Goal: Information Seeking & Learning: Learn about a topic

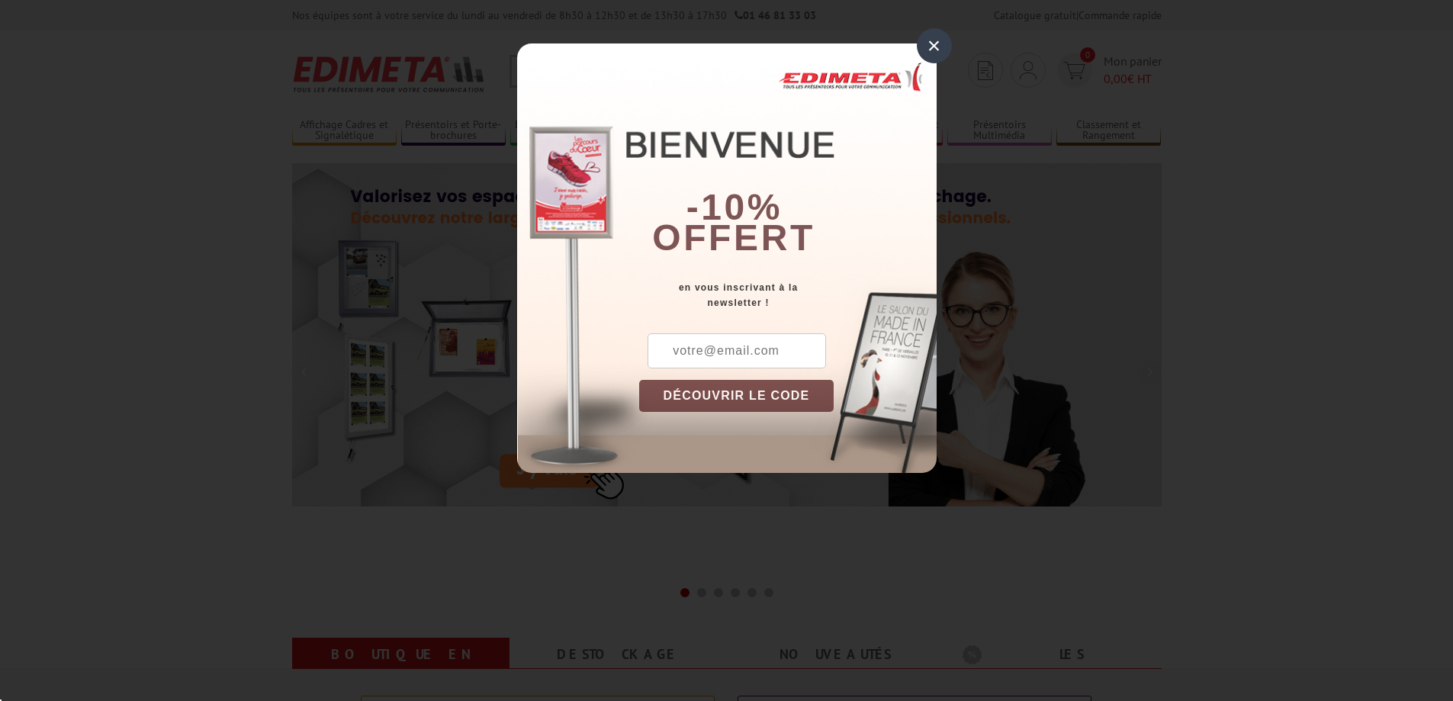
click at [937, 48] on div "×" at bounding box center [934, 45] width 35 height 35
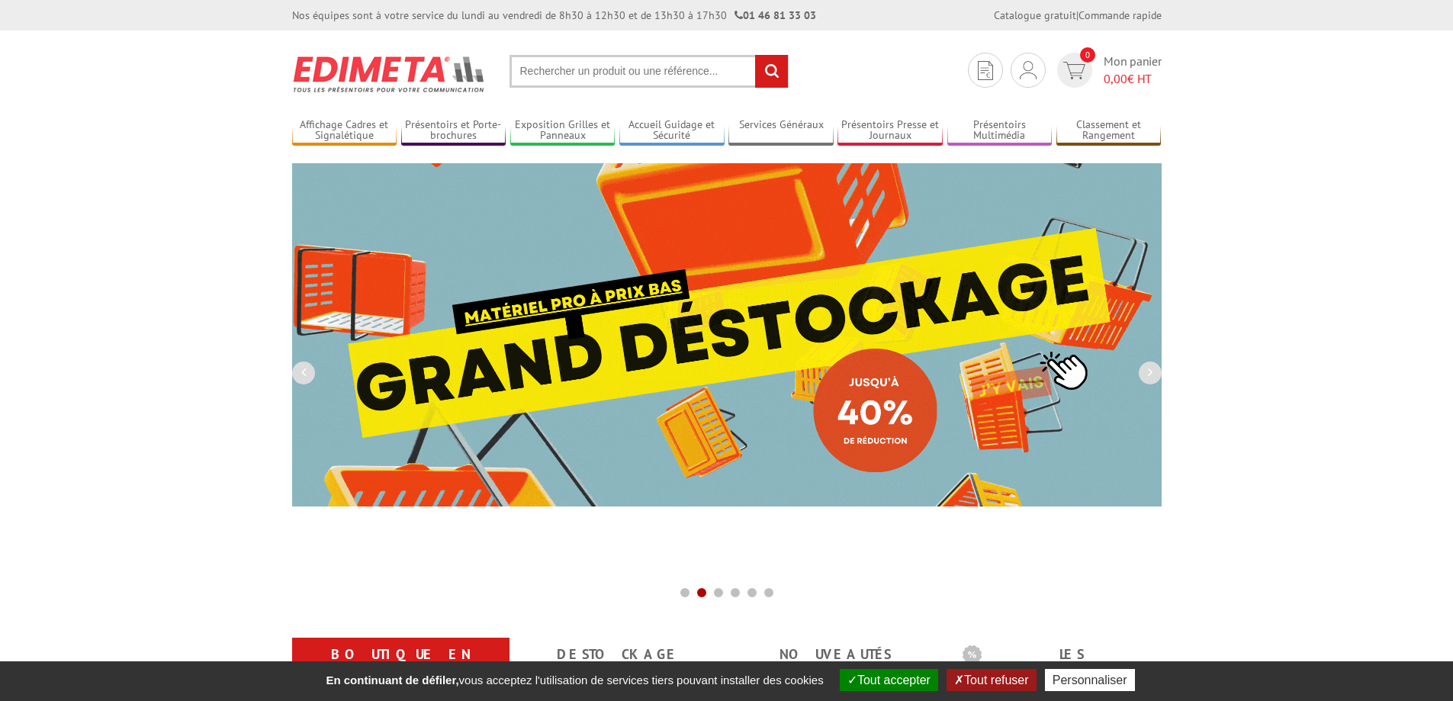
click at [626, 70] on input "text" at bounding box center [649, 71] width 279 height 33
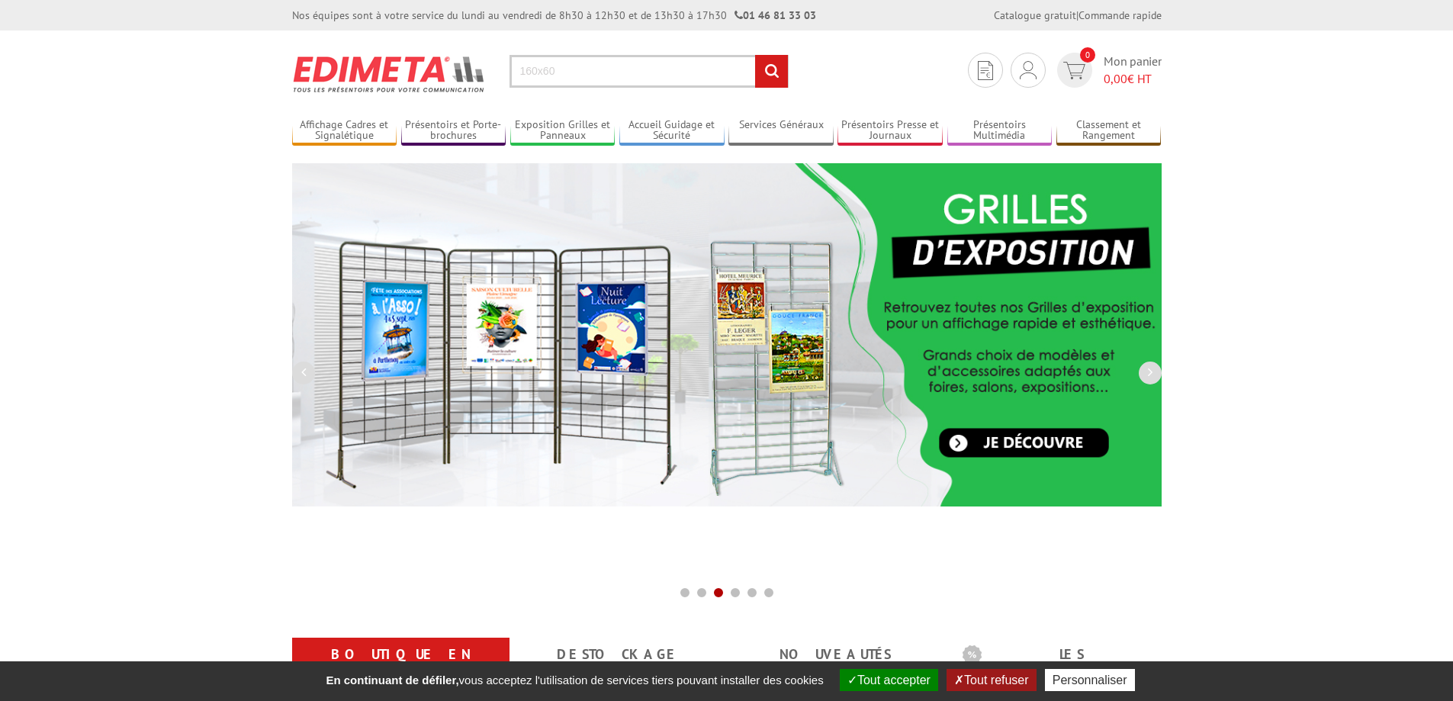
type input "160x60"
click at [755, 55] on input "rechercher" at bounding box center [771, 71] width 33 height 33
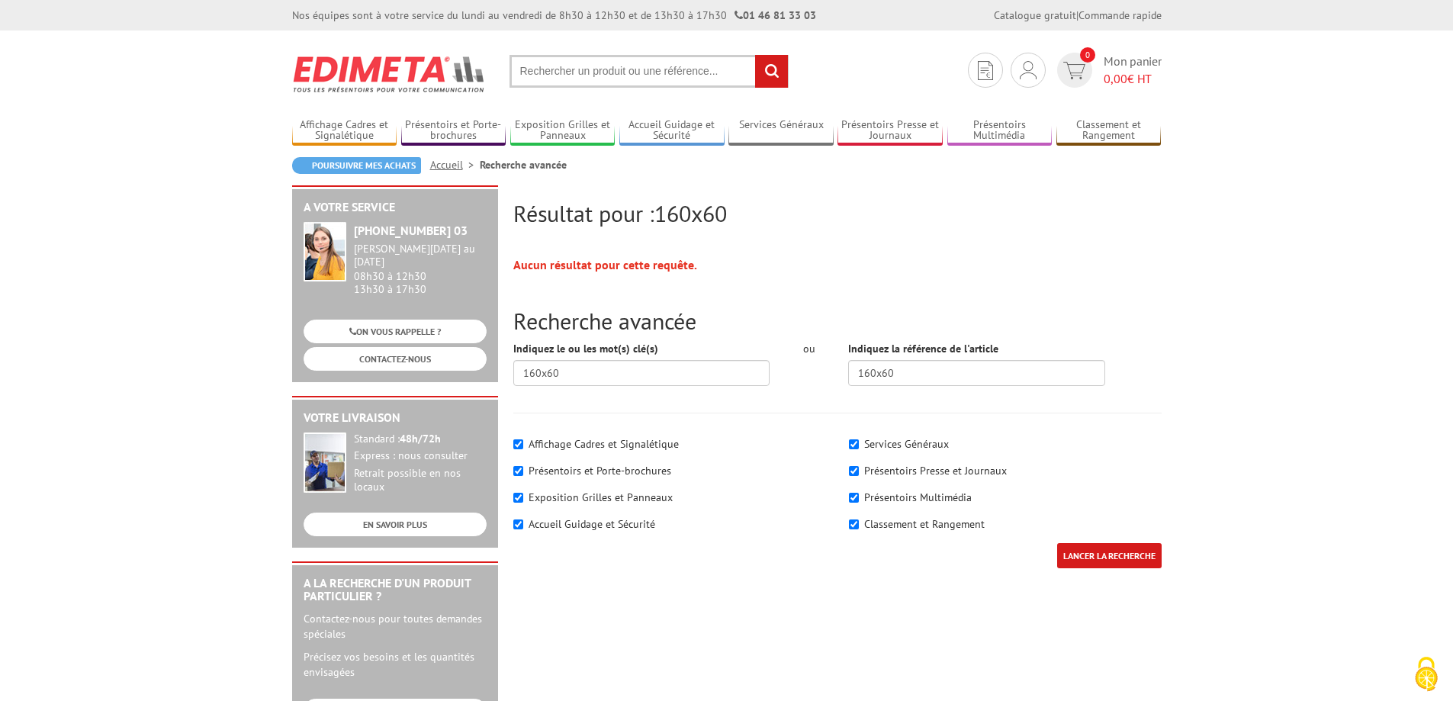
click at [606, 68] on input "text" at bounding box center [649, 71] width 279 height 33
click at [581, 72] on input "text" at bounding box center [649, 71] width 279 height 33
click at [589, 76] on input "text" at bounding box center [649, 71] width 279 height 33
click at [589, 75] on input "text" at bounding box center [649, 71] width 279 height 33
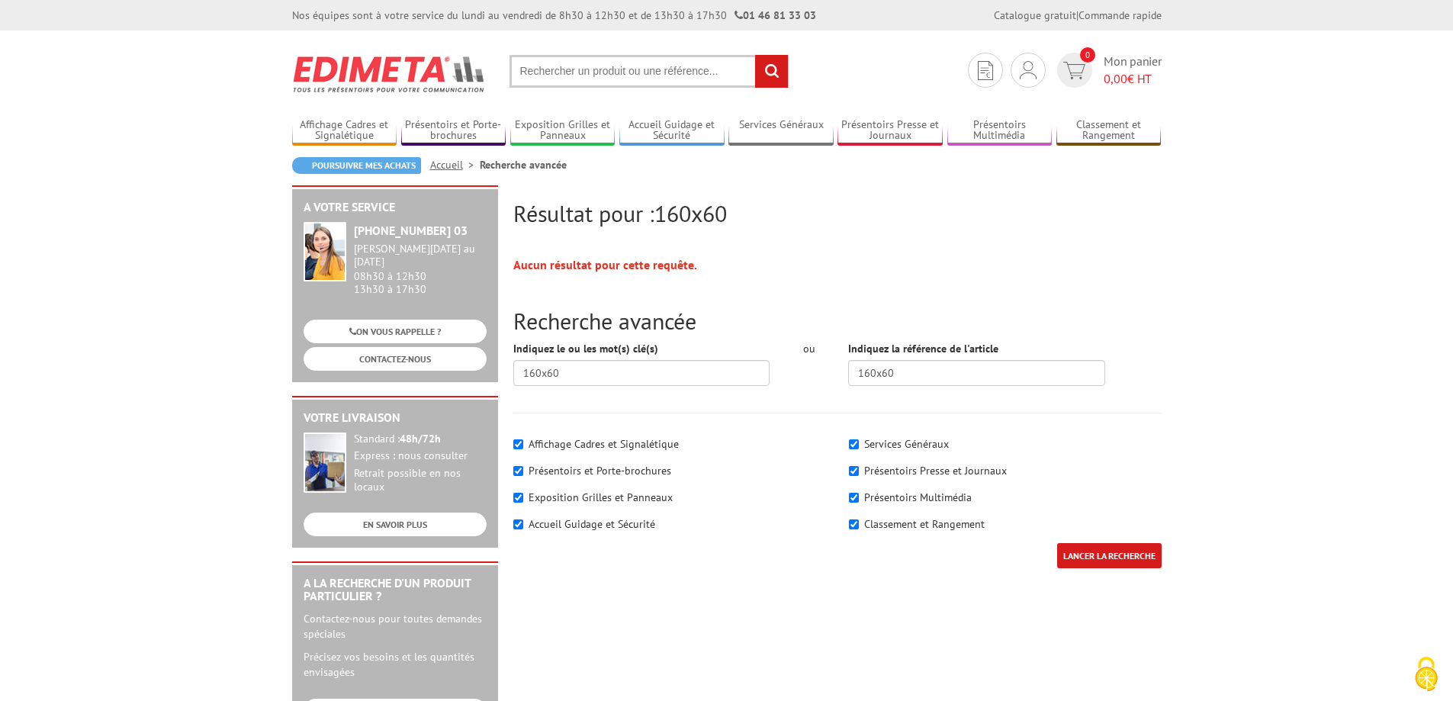
type input "h"
click at [624, 57] on input "text" at bounding box center [649, 71] width 279 height 33
click at [620, 64] on input "text" at bounding box center [649, 71] width 279 height 33
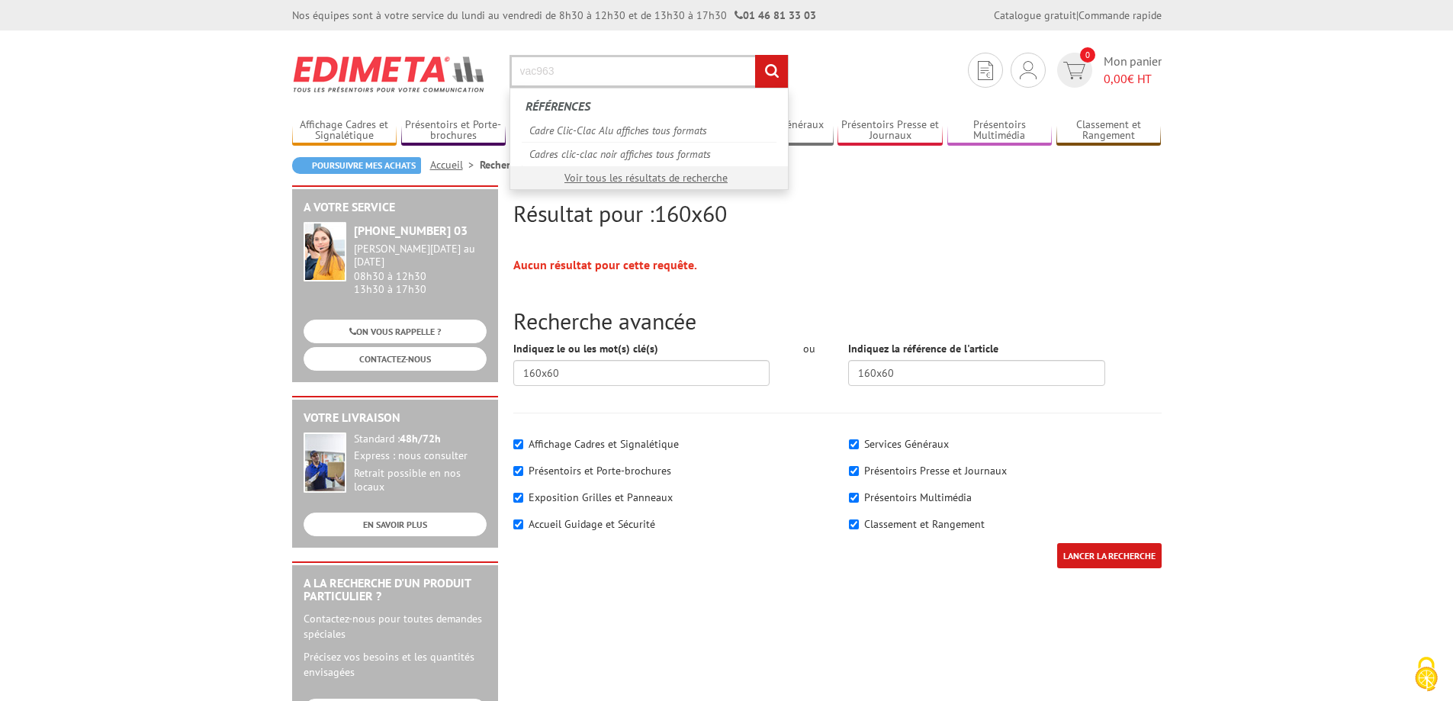
type input "vac963"
click at [755, 55] on input "rechercher" at bounding box center [771, 71] width 33 height 33
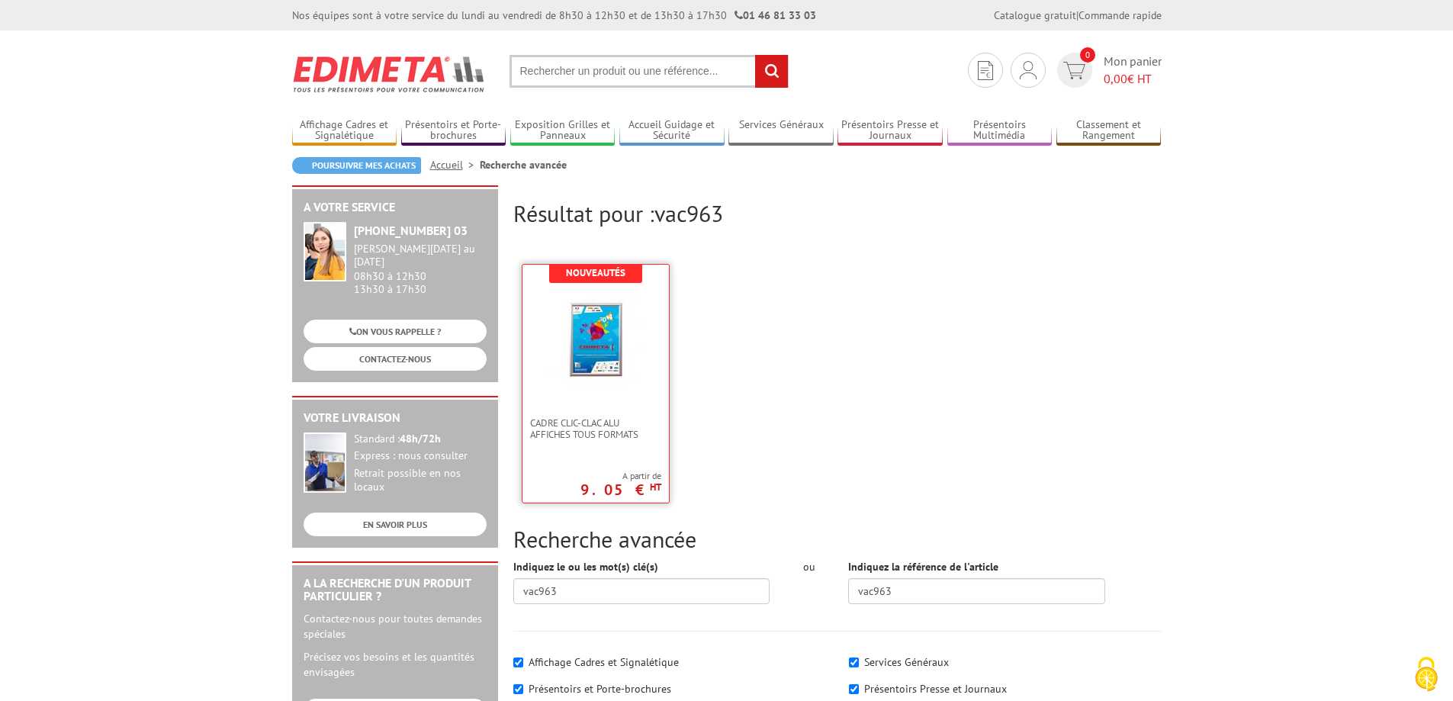
click at [610, 357] on img at bounding box center [595, 337] width 99 height 99
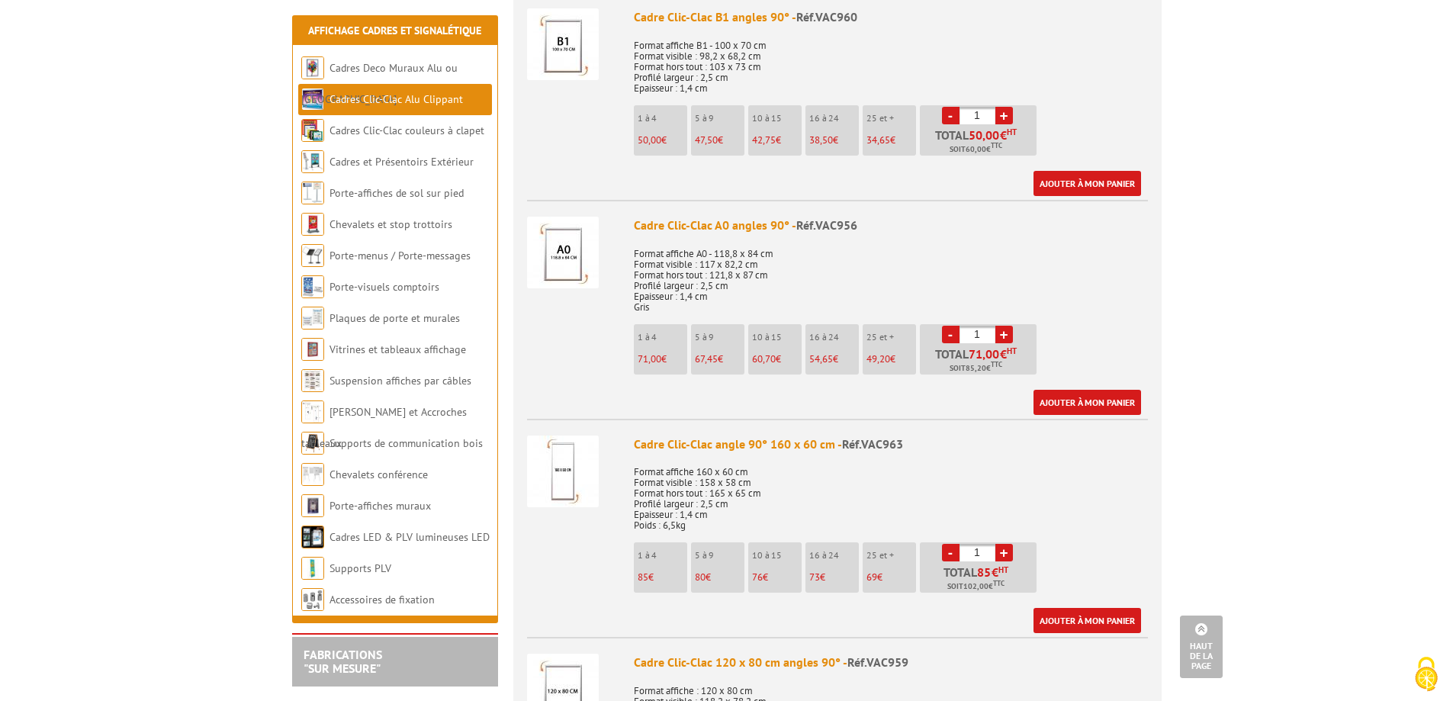
scroll to position [2441, 0]
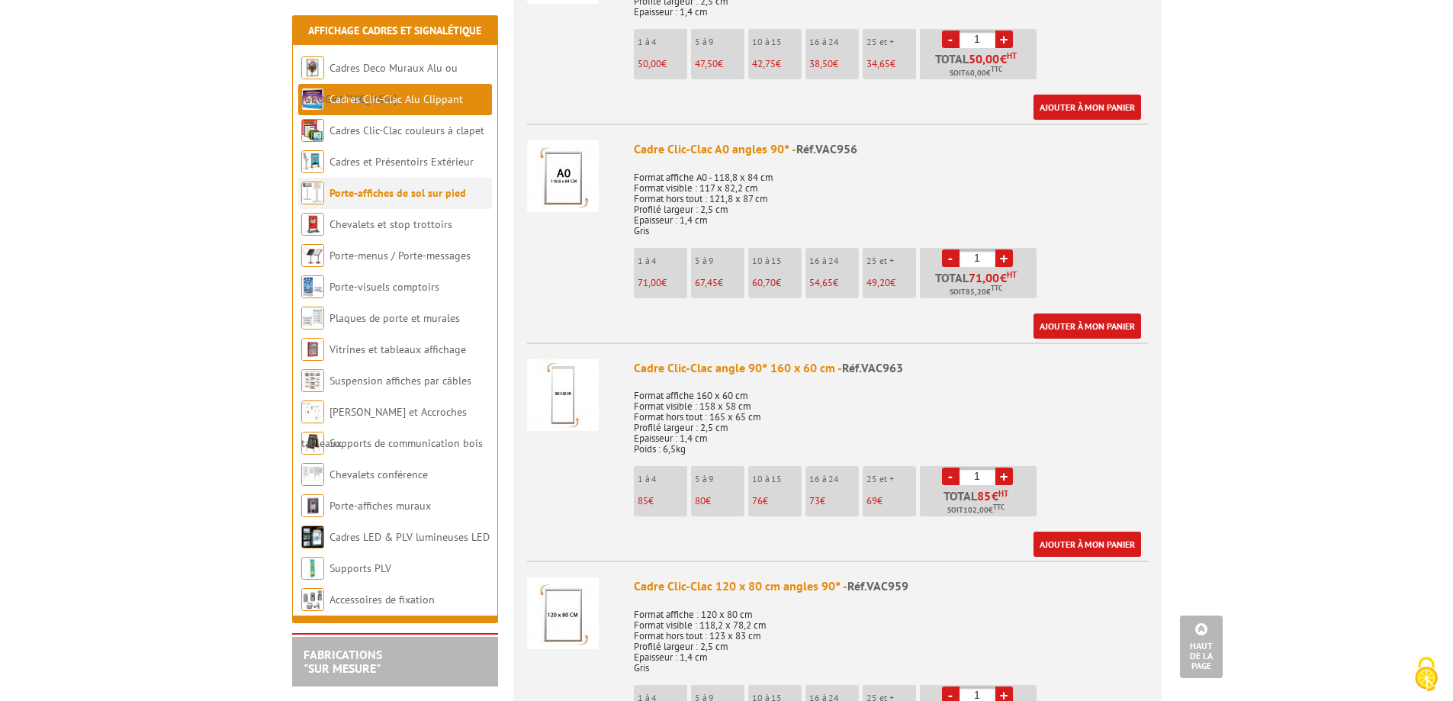
click at [411, 196] on link "Porte-affiches de sol sur pied" at bounding box center [398, 193] width 137 height 14
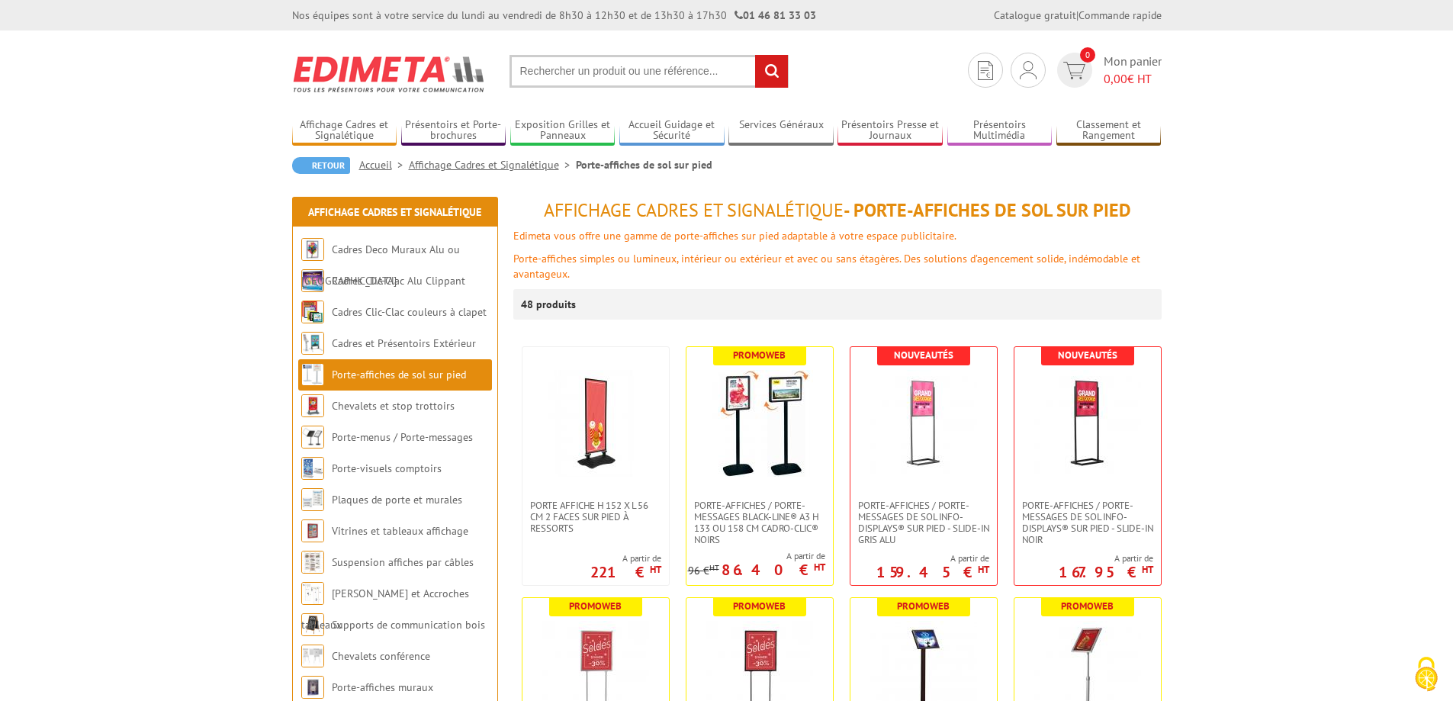
click at [595, 72] on input "text" at bounding box center [649, 71] width 279 height 33
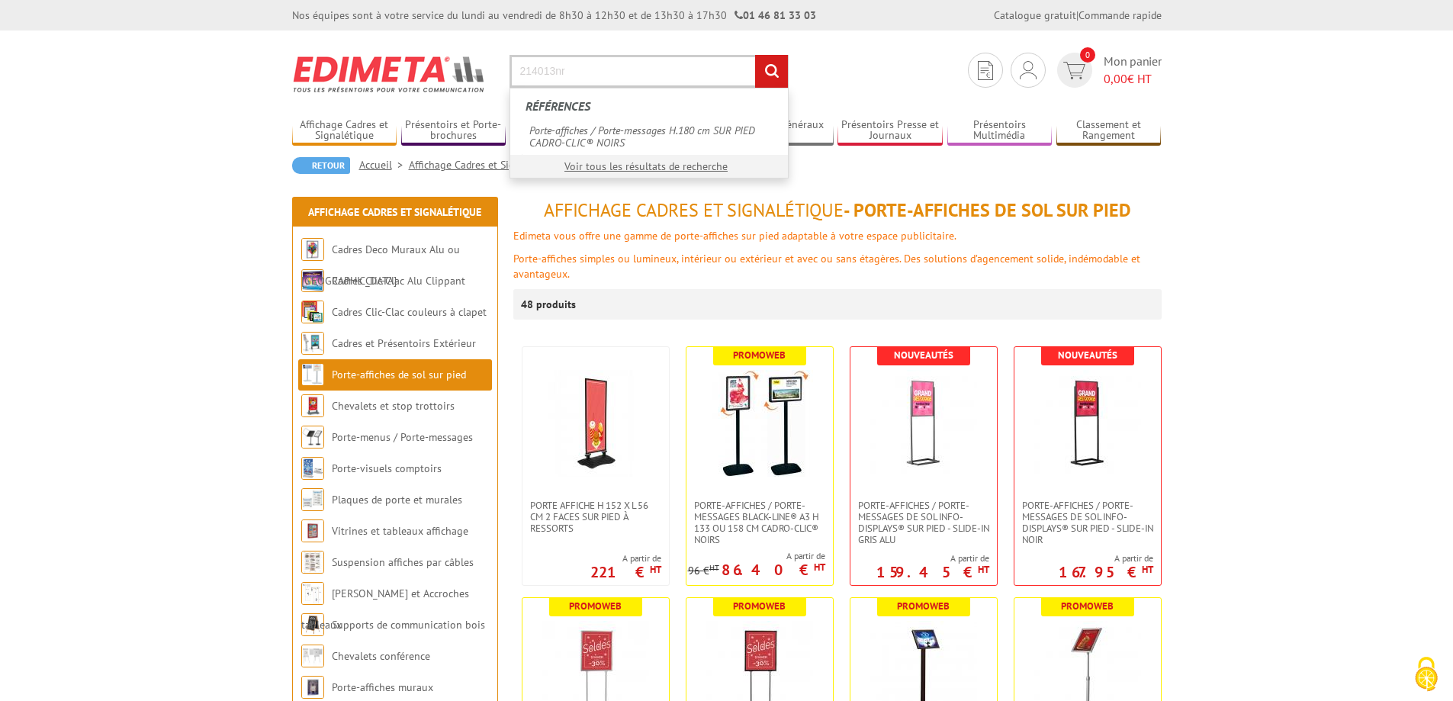
type input "214013nr"
click at [755, 55] on input "rechercher" at bounding box center [771, 71] width 33 height 33
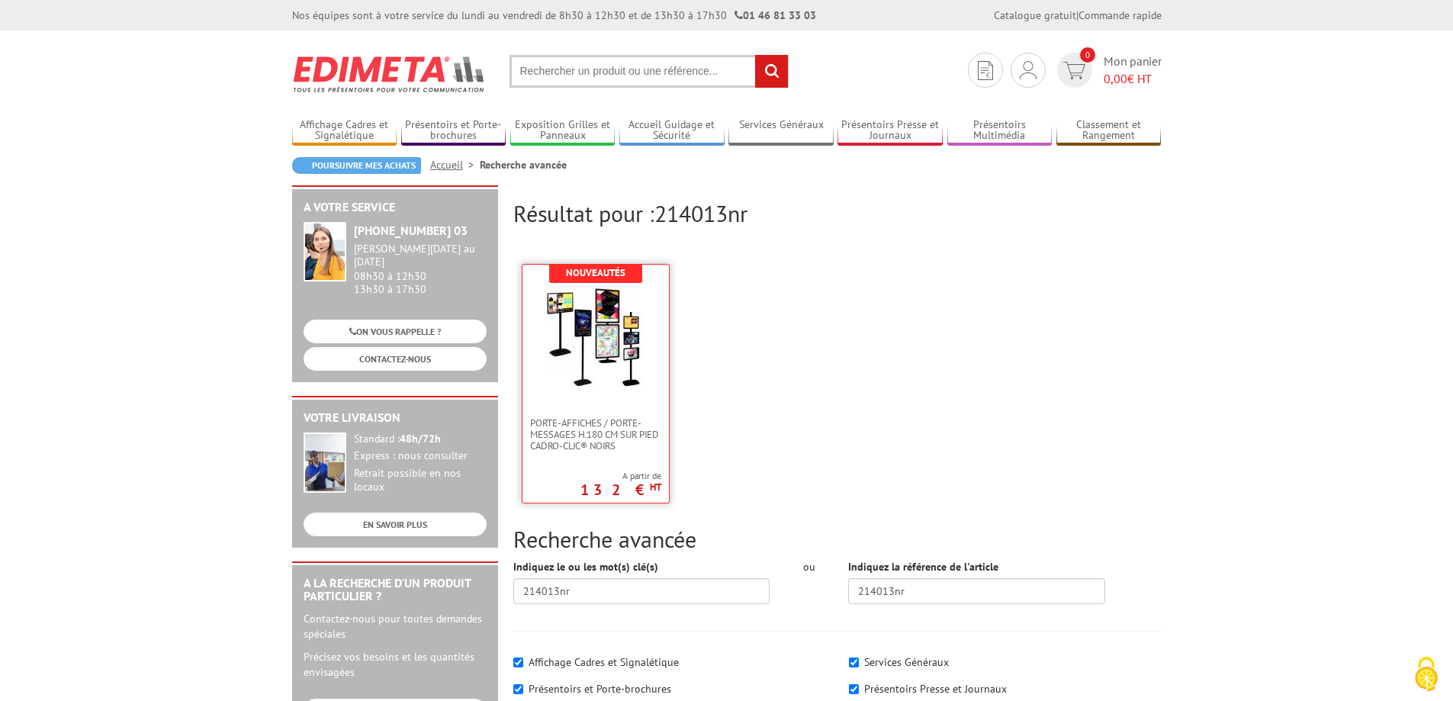
click at [604, 328] on img at bounding box center [595, 337] width 99 height 99
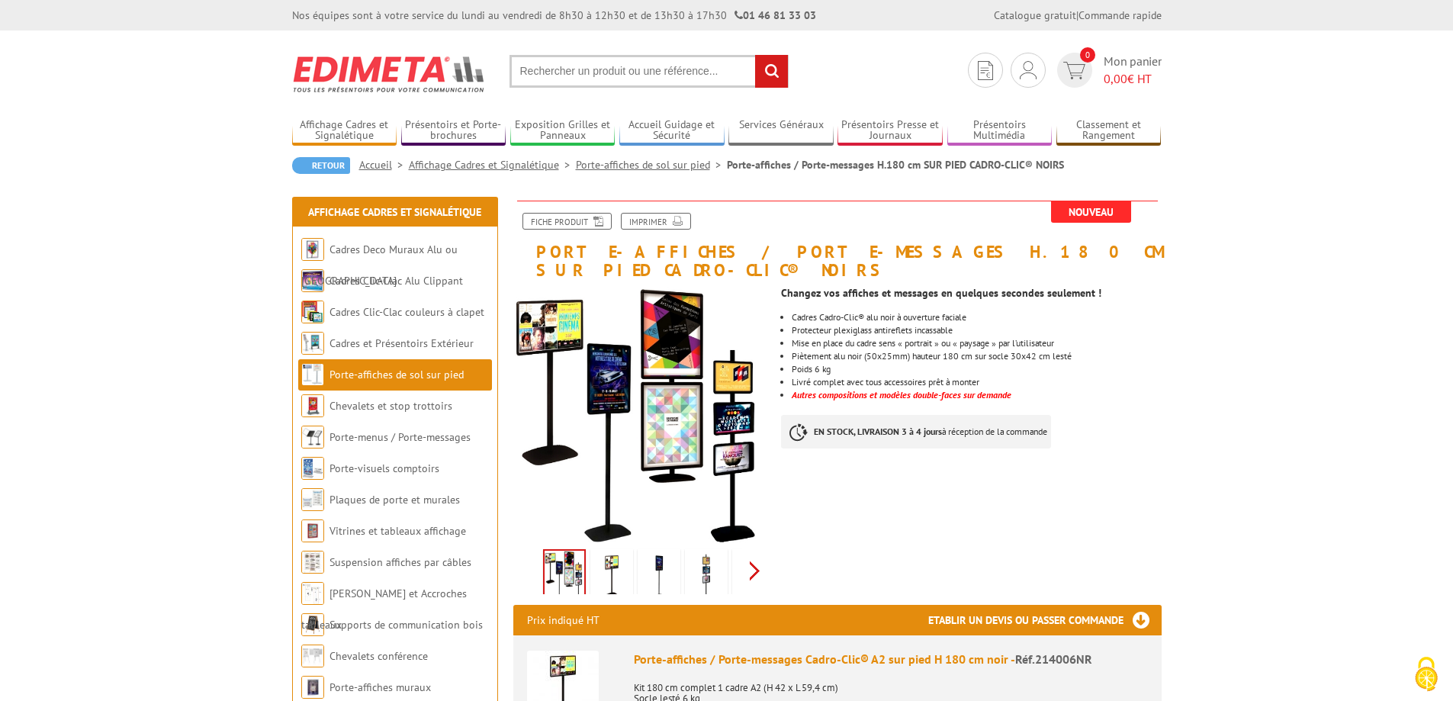
click at [755, 556] on div "Previous Next" at bounding box center [641, 570] width 257 height 53
click at [718, 556] on img at bounding box center [719, 575] width 37 height 47
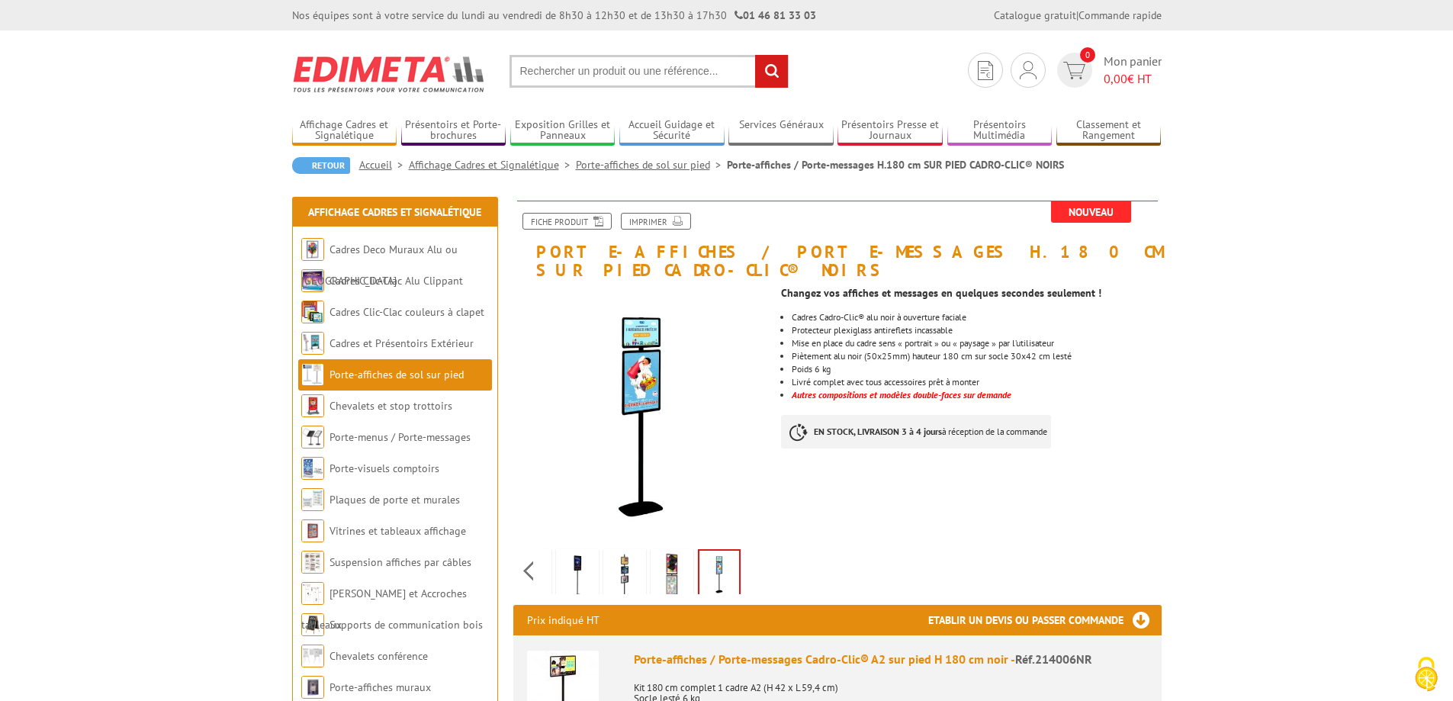
scroll to position [153, 0]
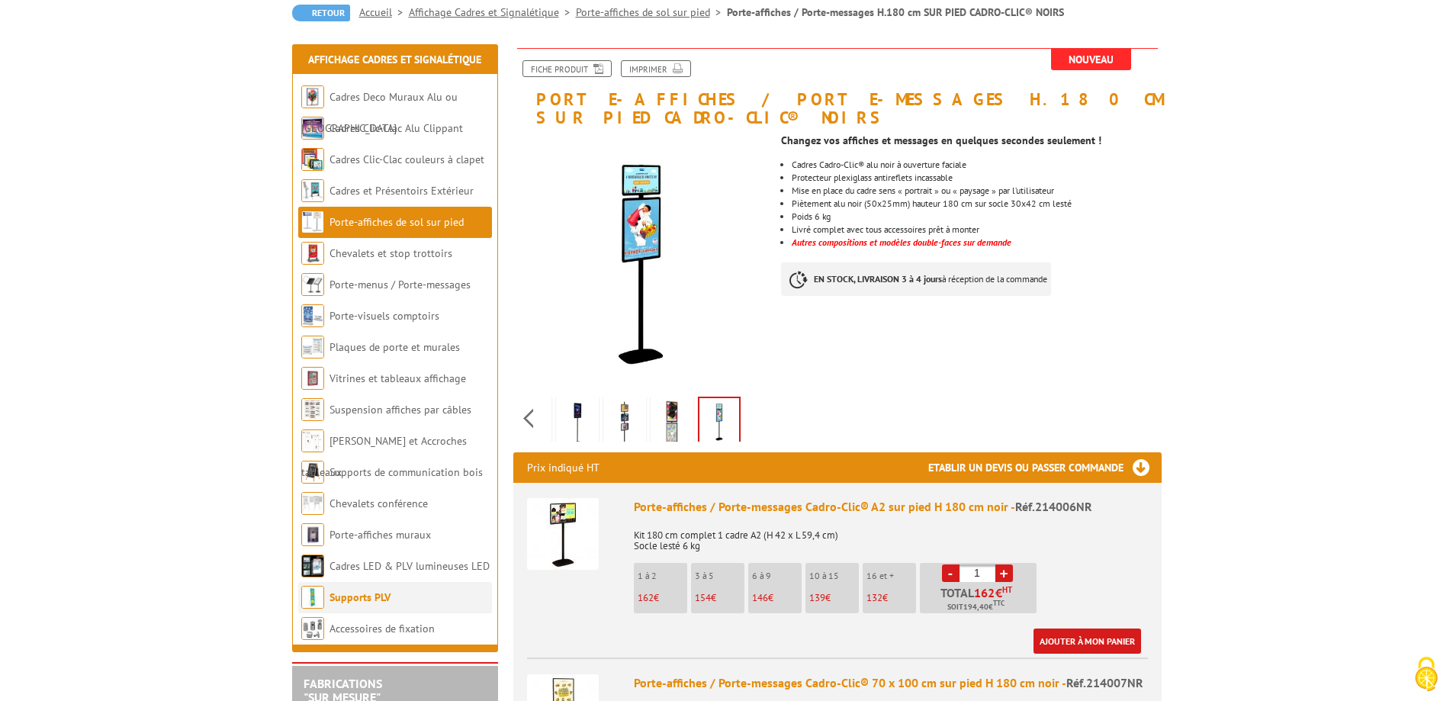
click at [352, 598] on link "Supports PLV" at bounding box center [360, 597] width 61 height 14
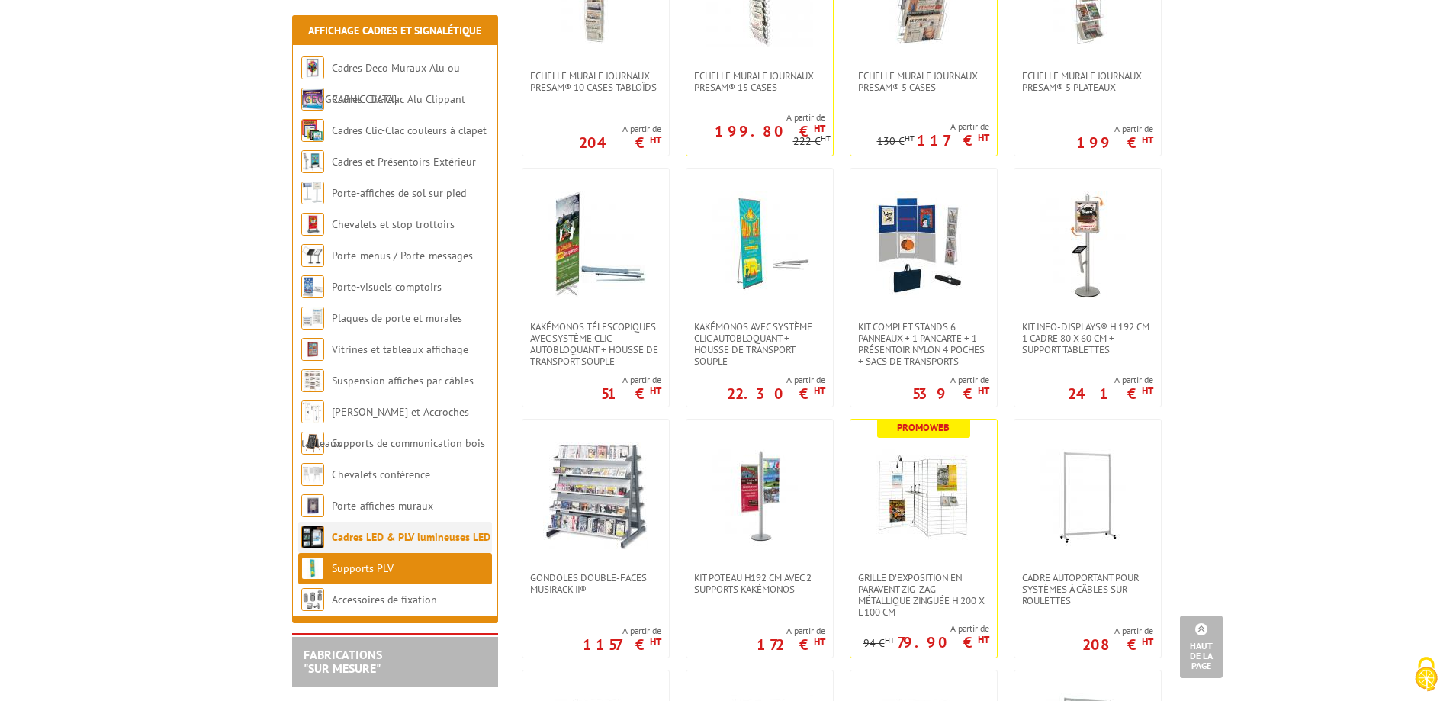
scroll to position [1068, 0]
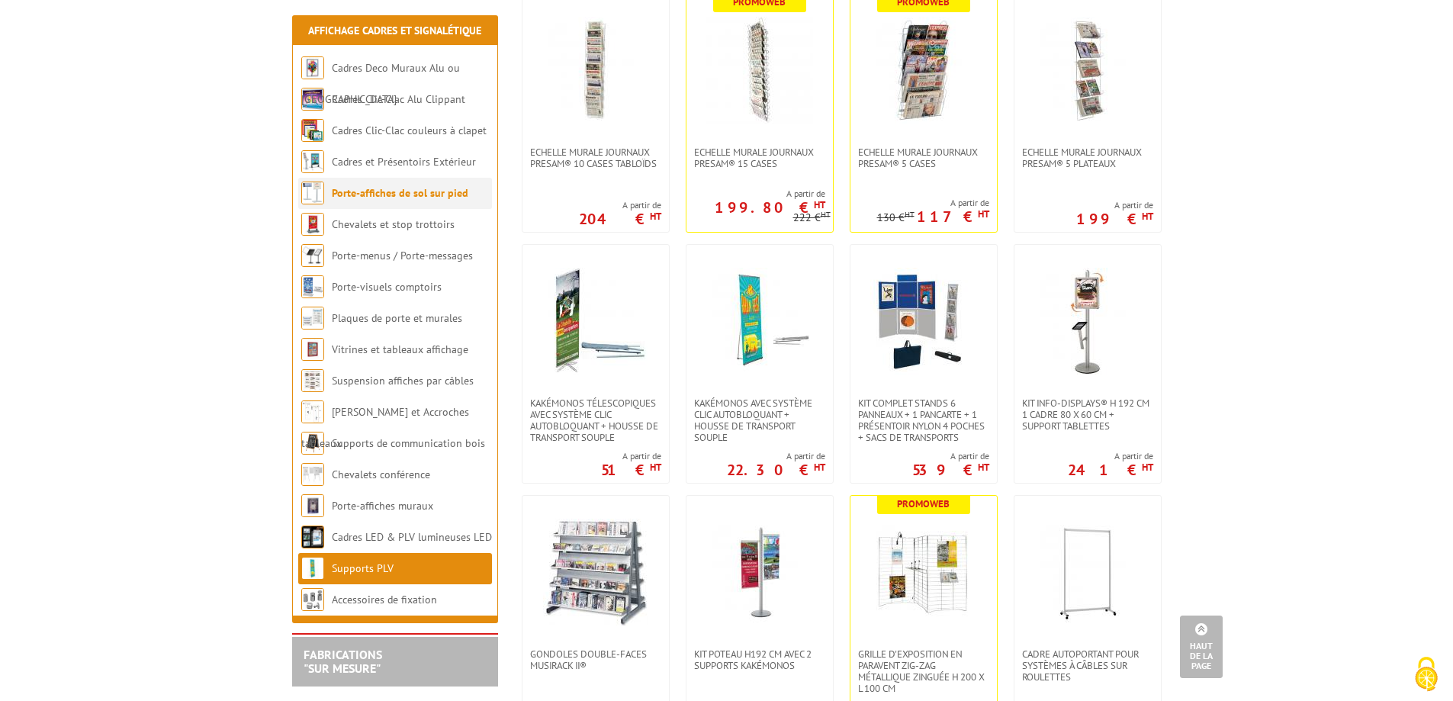
click at [390, 195] on link "Porte-affiches de sol sur pied" at bounding box center [400, 193] width 137 height 14
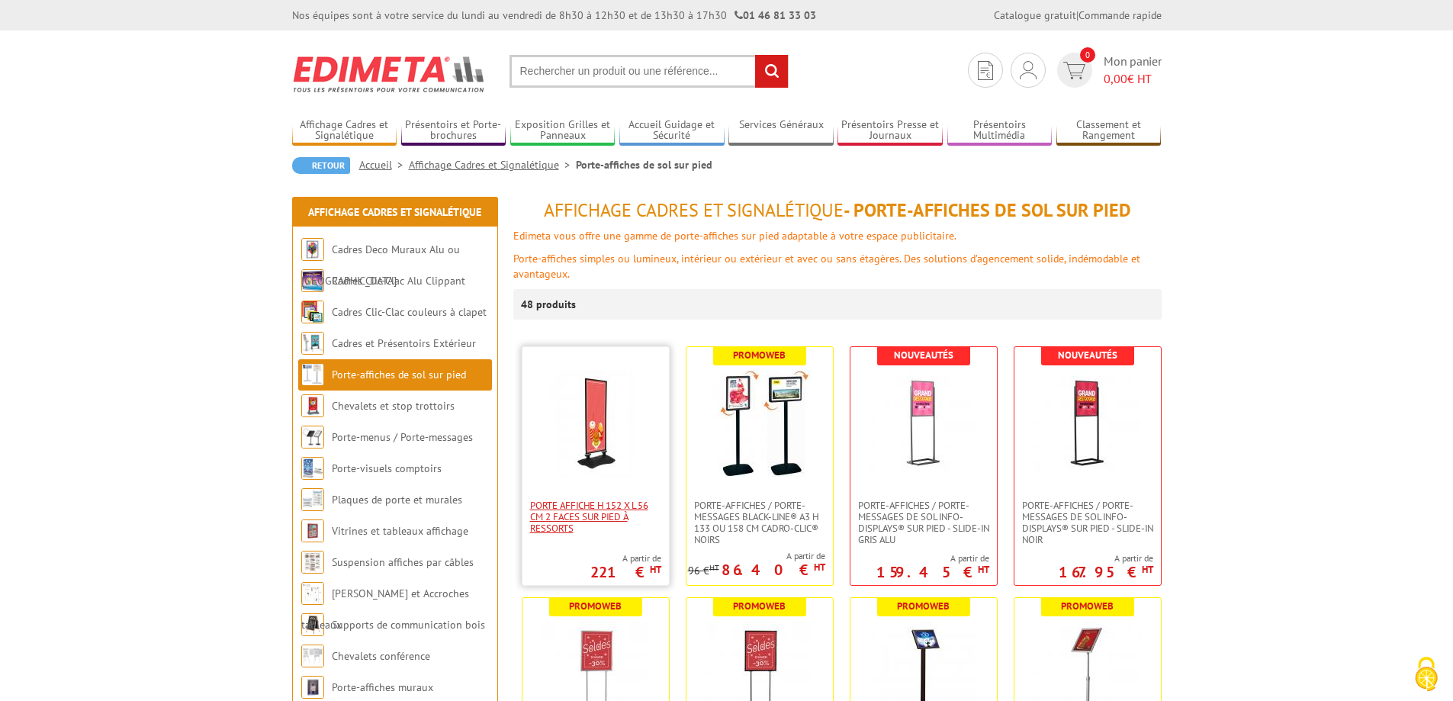
click at [581, 508] on span "Porte Affiche H 152 x L 56 cm 2 faces sur pied à ressorts" at bounding box center [595, 517] width 131 height 34
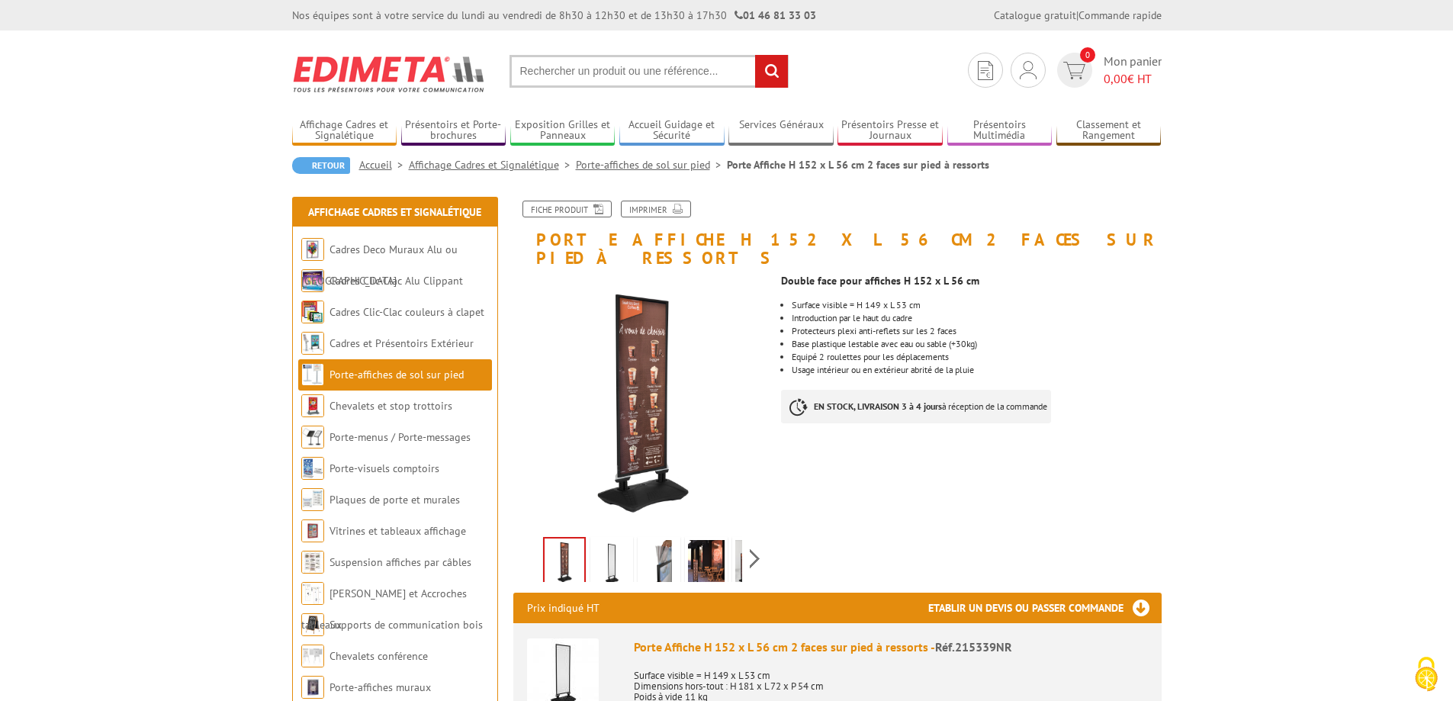
click at [619, 544] on img at bounding box center [612, 563] width 37 height 47
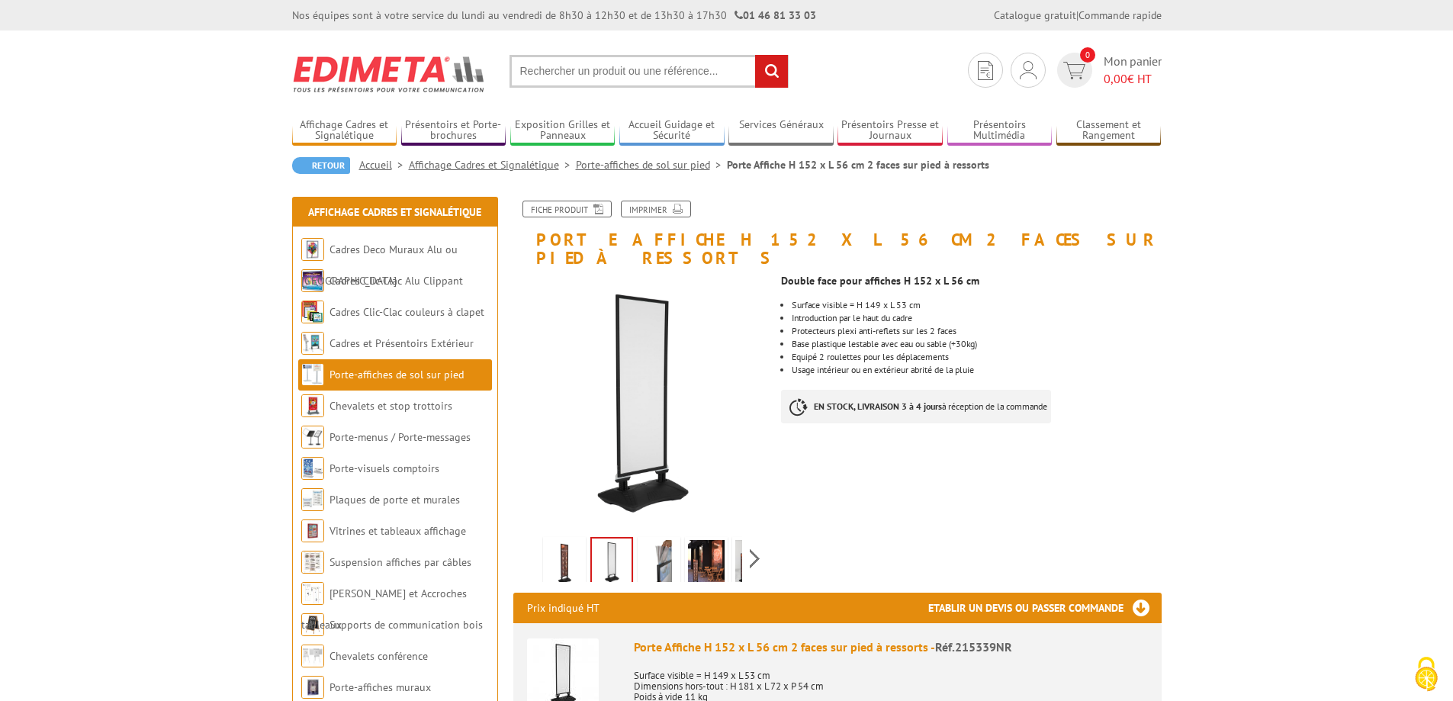
click at [655, 541] on img at bounding box center [659, 563] width 37 height 47
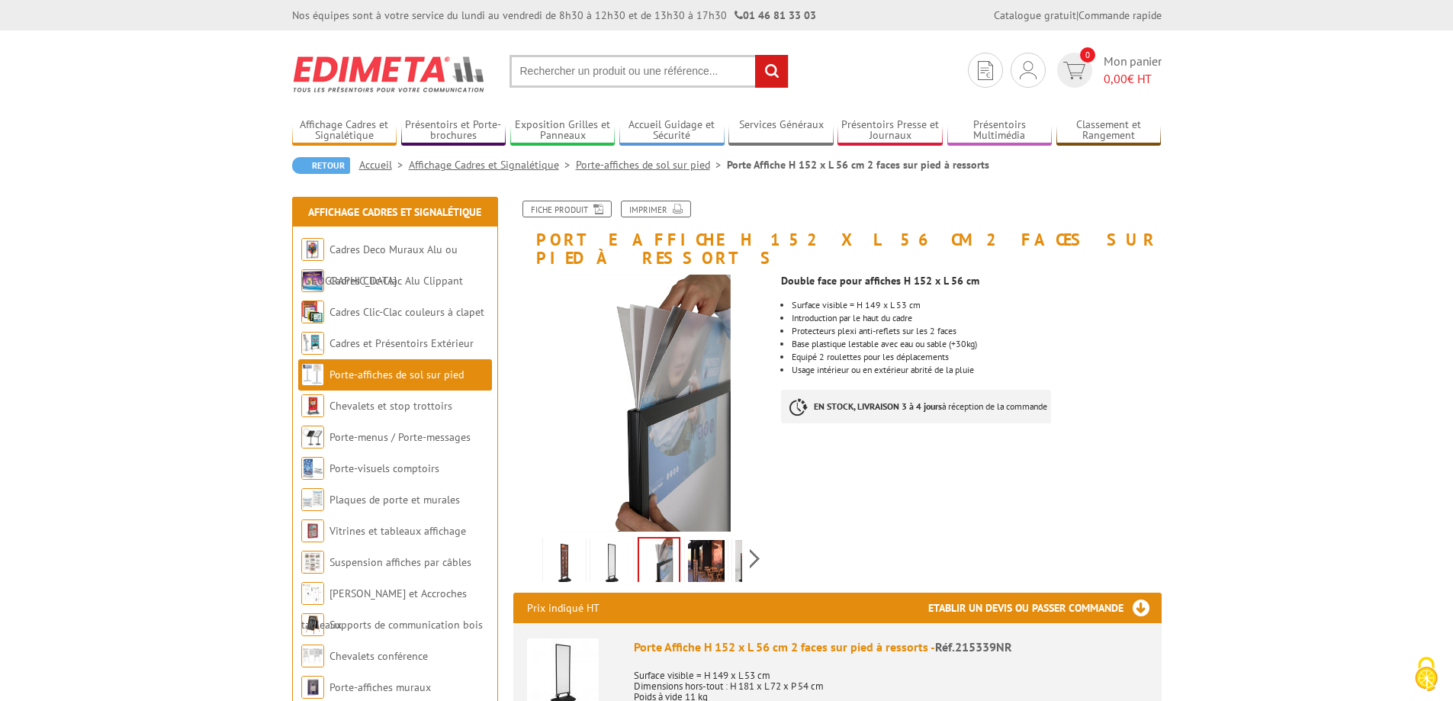
click at [702, 543] on img at bounding box center [706, 563] width 37 height 47
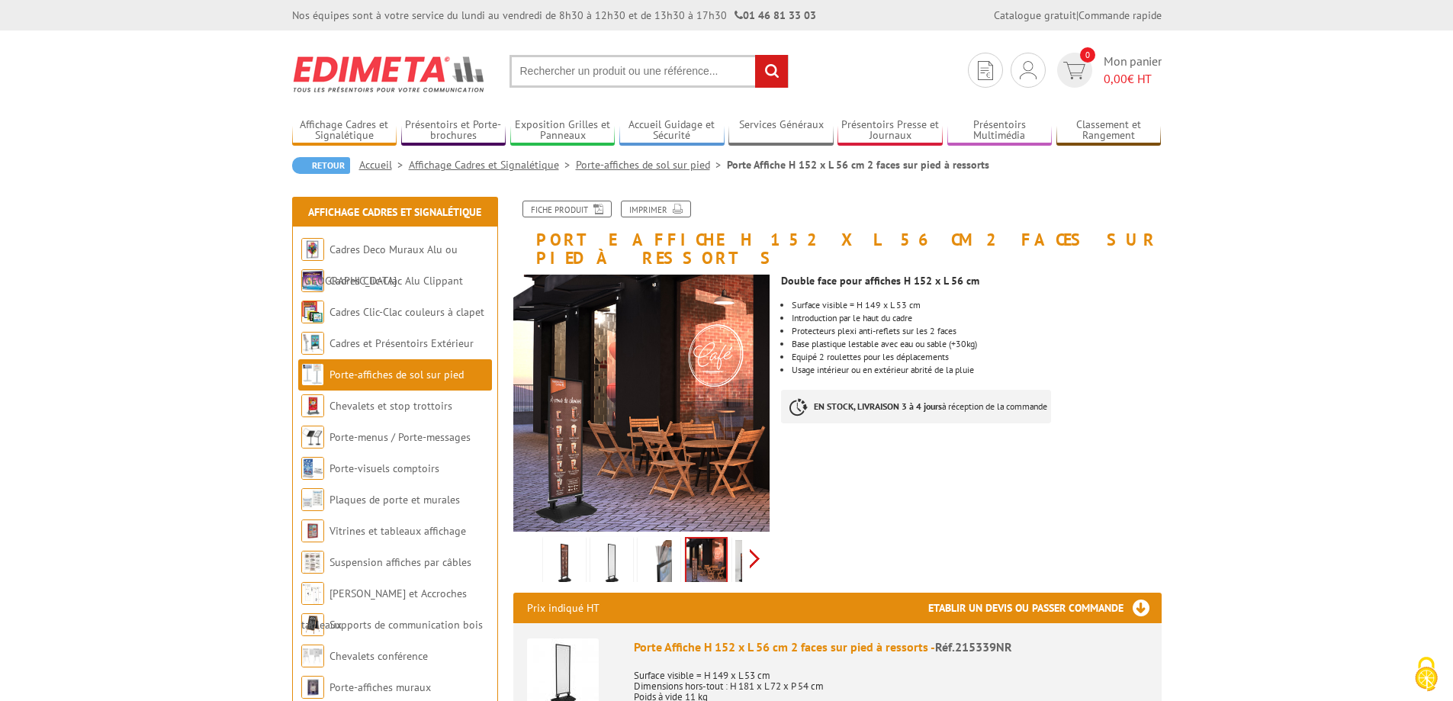
click at [751, 541] on div "Previous Next" at bounding box center [641, 558] width 257 height 53
click at [714, 549] on img at bounding box center [719, 563] width 37 height 47
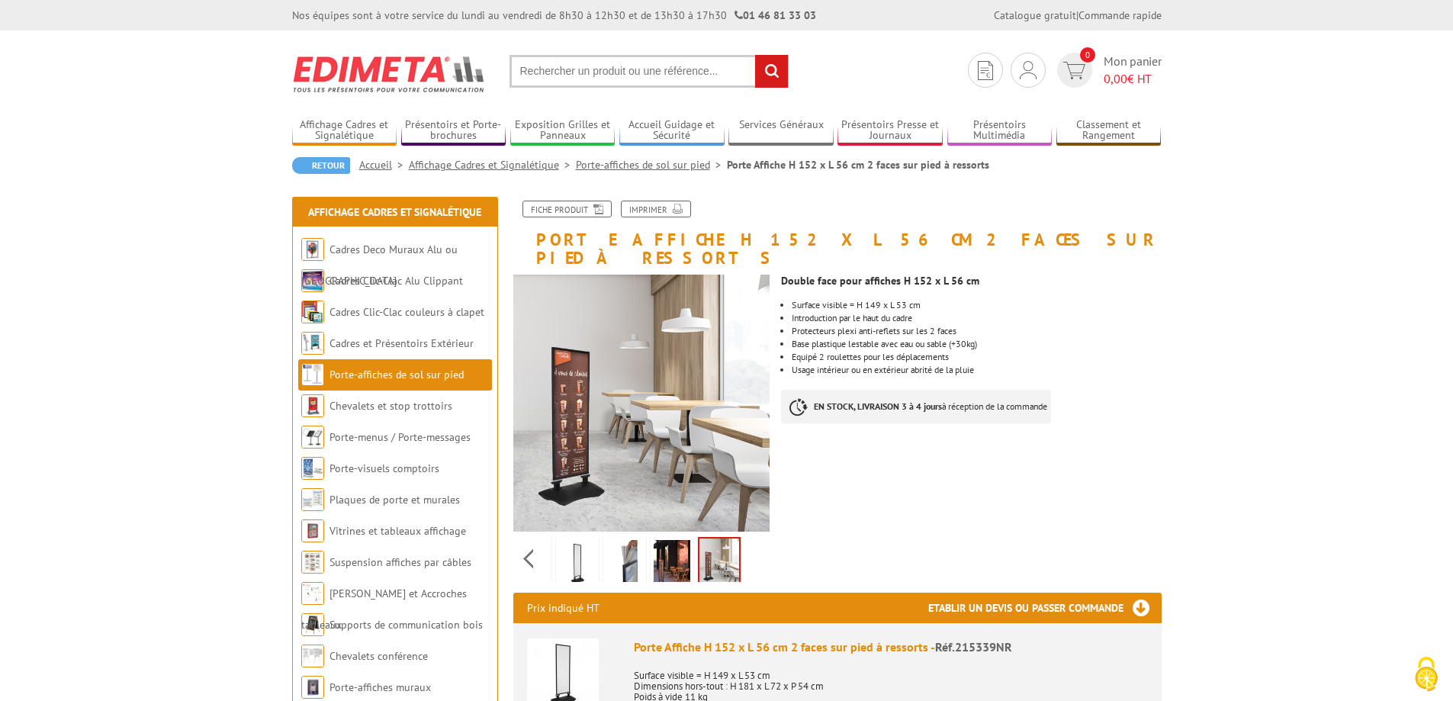
click at [581, 547] on img at bounding box center [577, 563] width 37 height 47
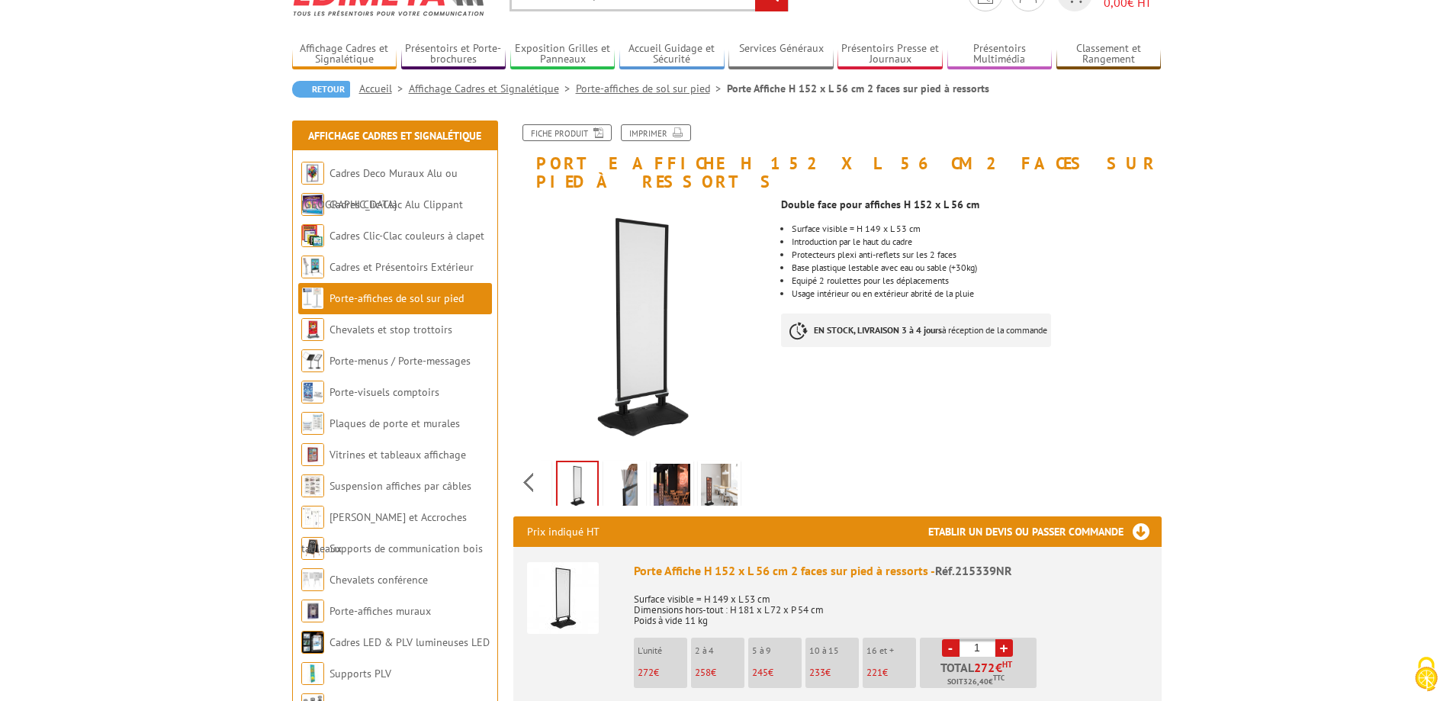
scroll to position [153, 0]
